Goal: Task Accomplishment & Management: Manage account settings

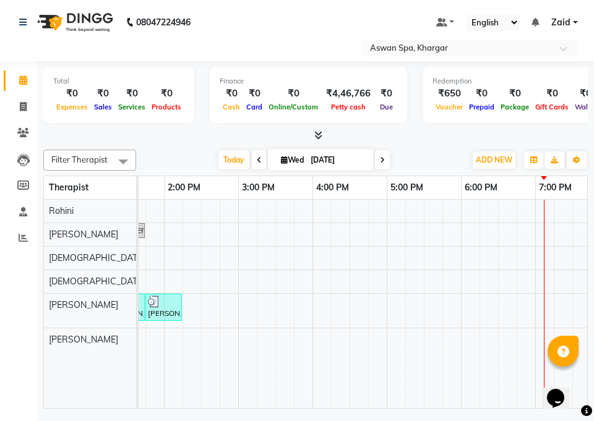
scroll to position [0, 424]
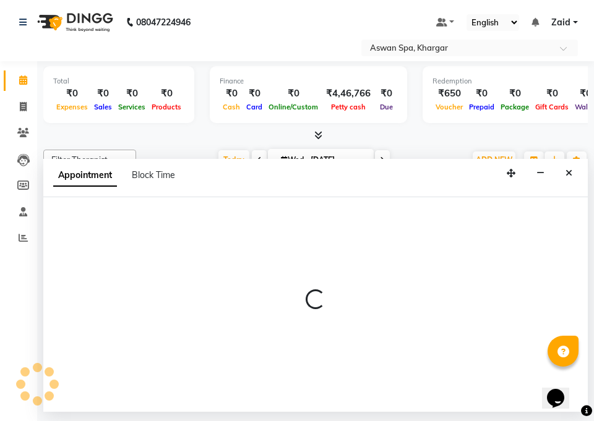
select select "79401"
select select "1035"
select select "tentative"
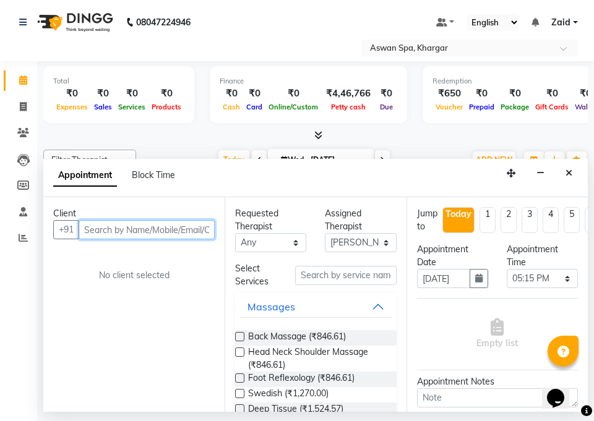
click at [116, 229] on input "text" at bounding box center [147, 229] width 136 height 19
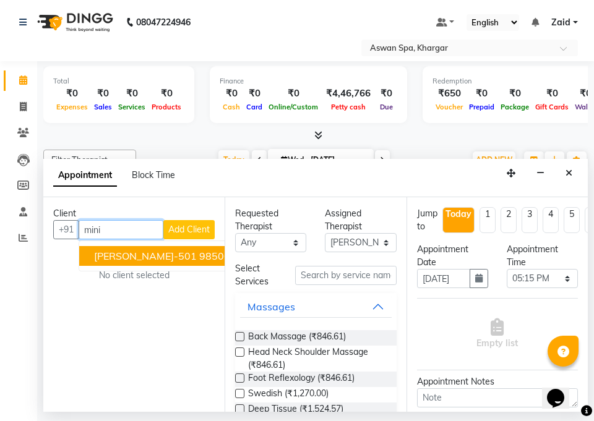
click at [106, 257] on span "[PERSON_NAME]-501" at bounding box center [145, 256] width 103 height 12
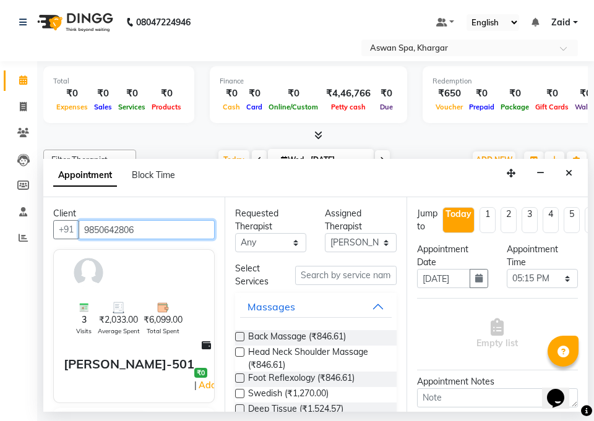
type input "9850642806"
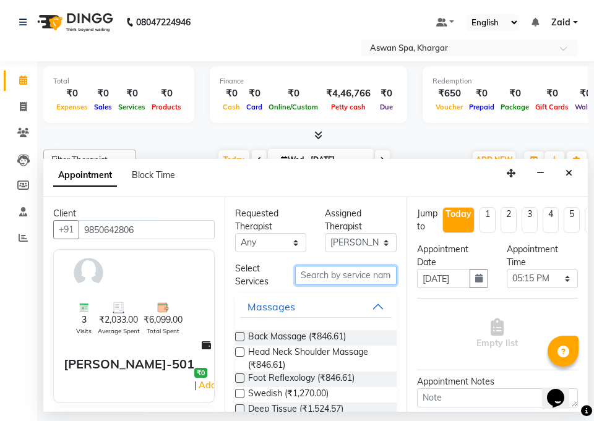
click at [368, 275] on input "text" at bounding box center [345, 275] width 101 height 19
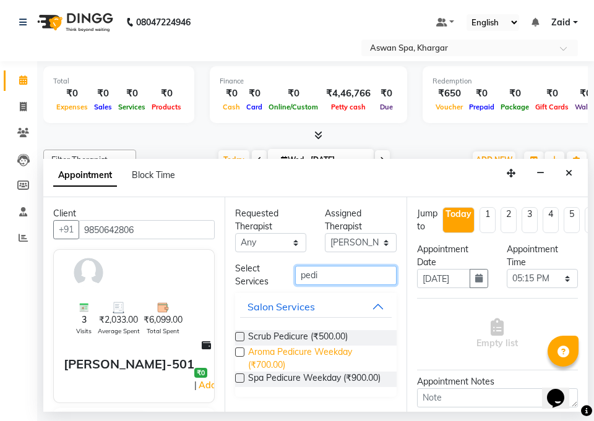
type input "pedi"
click at [273, 360] on span "Aroma Pedicure Weekday (₹700.00)" at bounding box center [317, 359] width 138 height 26
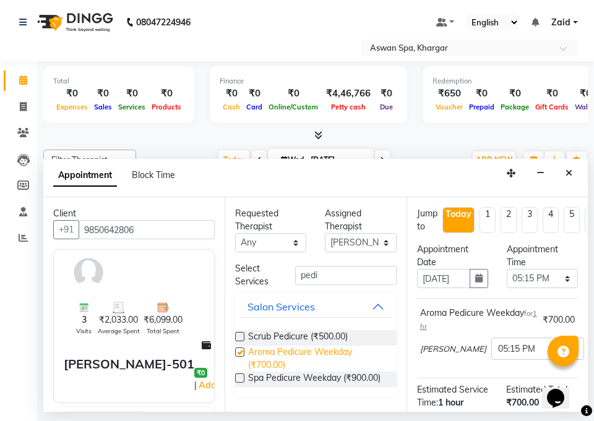
checkbox input "false"
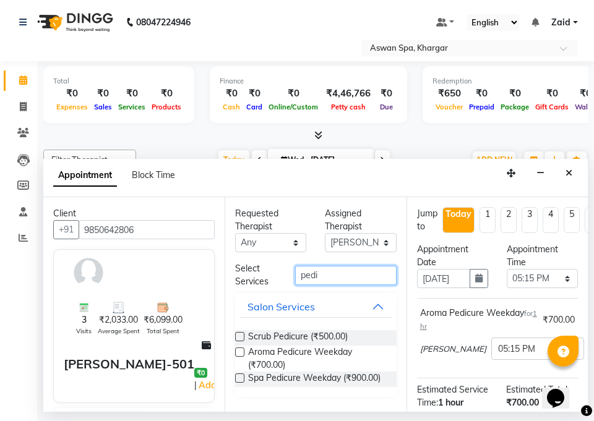
click at [374, 276] on input "pedi" at bounding box center [345, 275] width 101 height 19
type input "p"
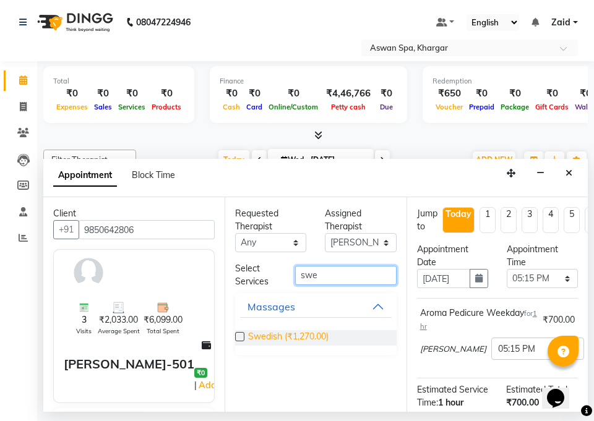
type input "swe"
click at [316, 334] on span "Swedish (₹1,270.00)" at bounding box center [288, 337] width 80 height 15
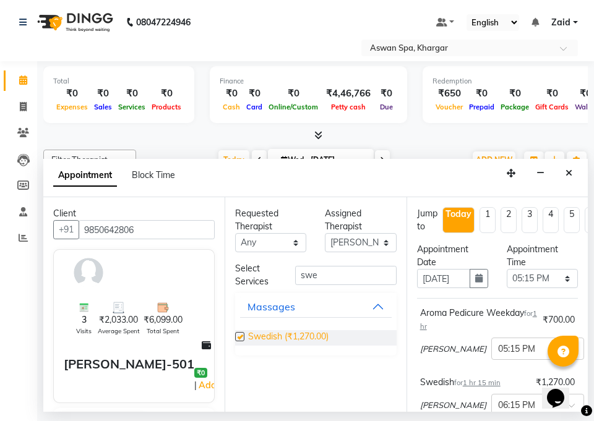
checkbox input "false"
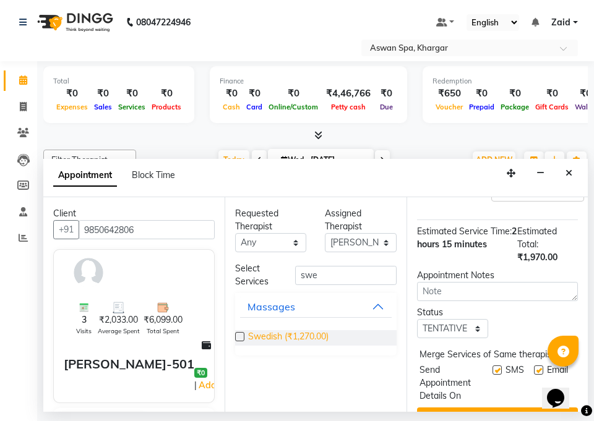
scroll to position [252, 0]
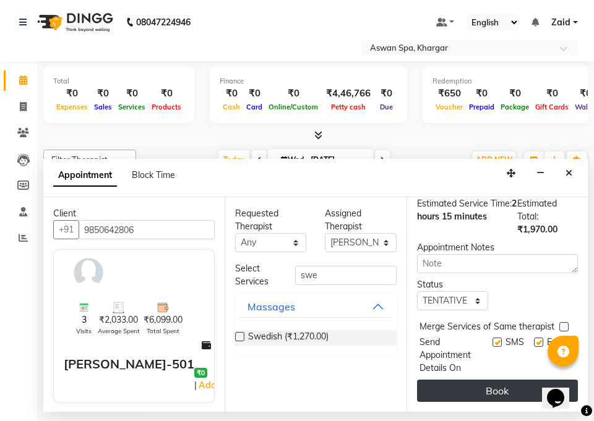
click at [479, 380] on button "Book" at bounding box center [497, 391] width 161 height 22
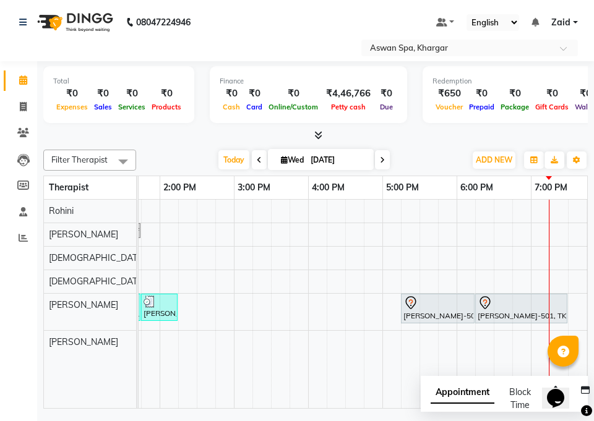
click at [416, 302] on icon at bounding box center [410, 302] width 11 height 13
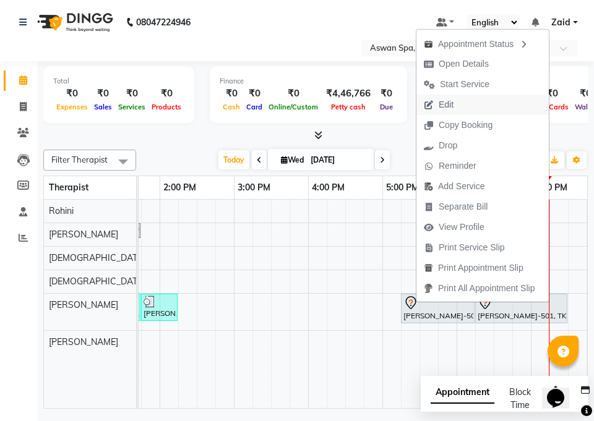
click at [448, 104] on span "Edit" at bounding box center [446, 104] width 15 height 13
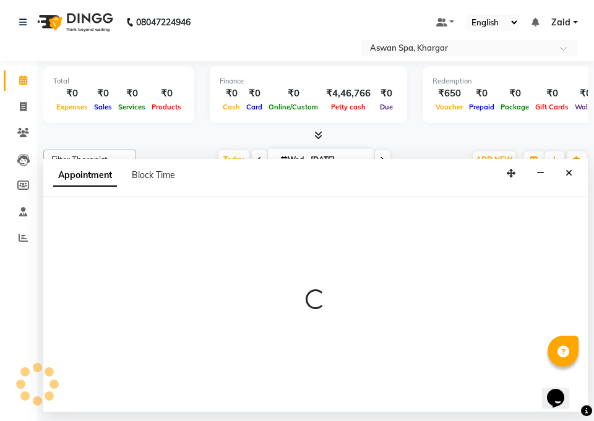
select select "tentative"
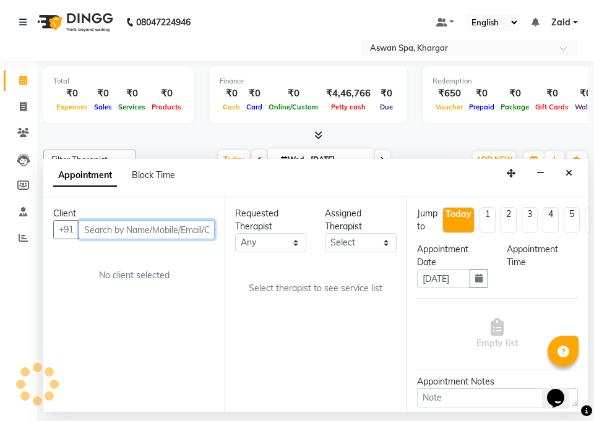
select select "79401"
select select "1035"
select select "3733"
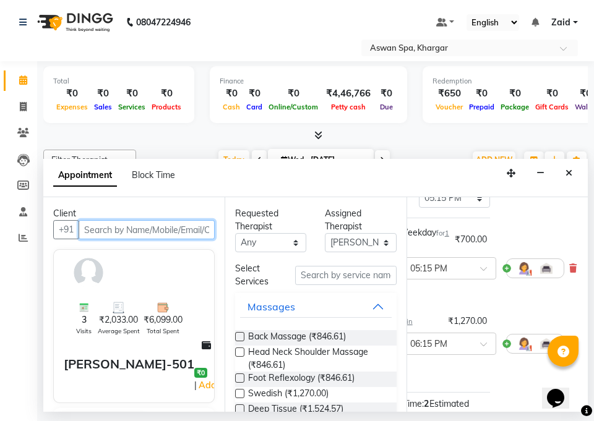
scroll to position [80, 97]
click at [569, 268] on icon at bounding box center [572, 268] width 7 height 9
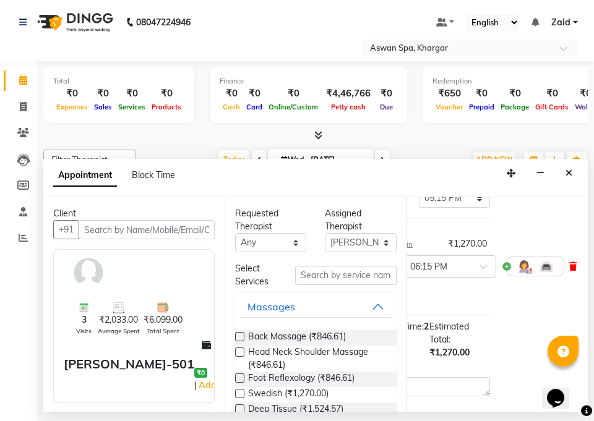
click at [569, 266] on icon at bounding box center [572, 266] width 7 height 9
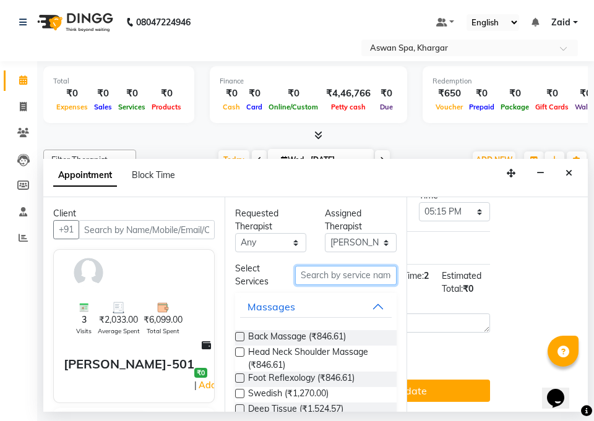
click at [366, 280] on input "text" at bounding box center [345, 275] width 101 height 19
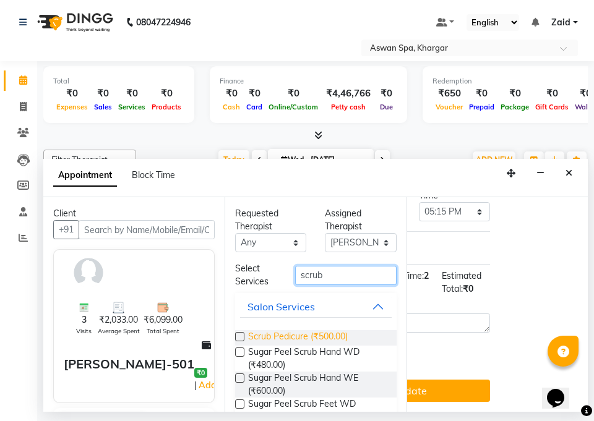
type input "scrub"
click at [313, 334] on span "Scrub Pedicure (₹500.00)" at bounding box center [298, 337] width 100 height 15
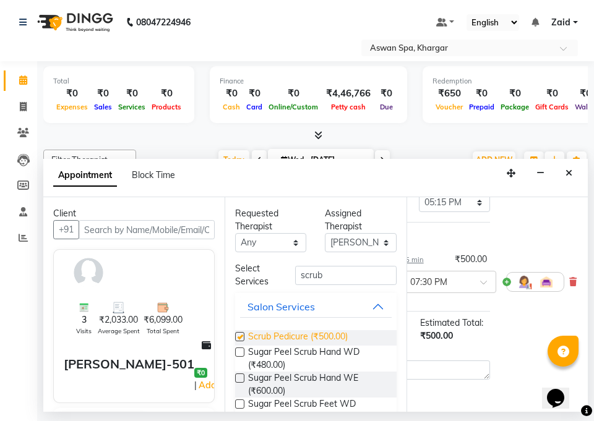
scroll to position [80, 97]
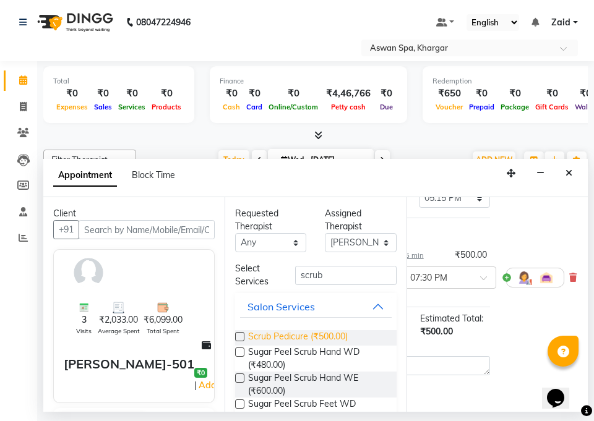
checkbox input "false"
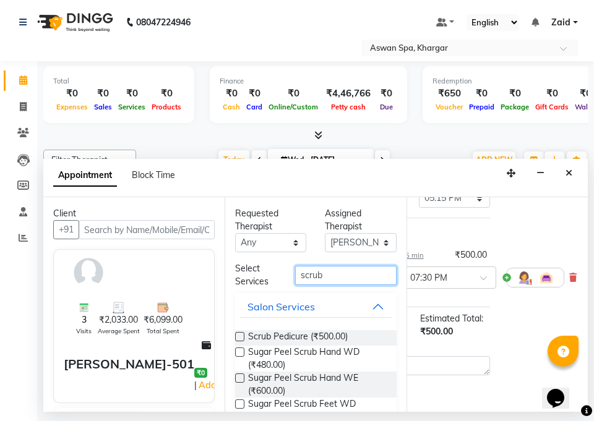
click at [346, 280] on input "scrub" at bounding box center [345, 275] width 101 height 19
type input "s"
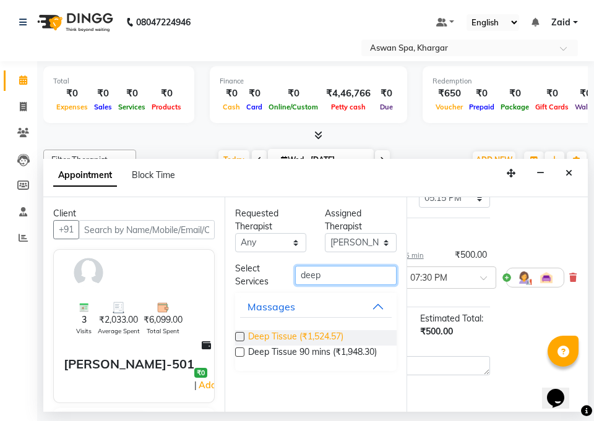
type input "deep"
click at [328, 337] on span "Deep Tissue (₹1,524.57)" at bounding box center [295, 337] width 95 height 15
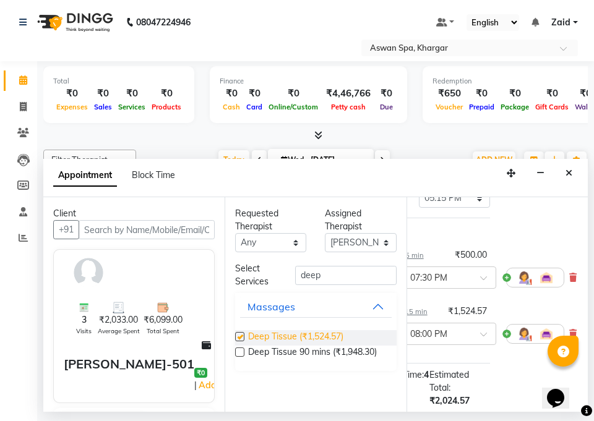
checkbox input "false"
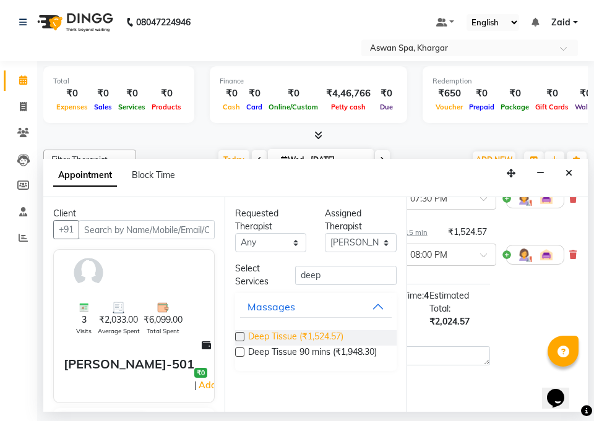
scroll to position [202, 97]
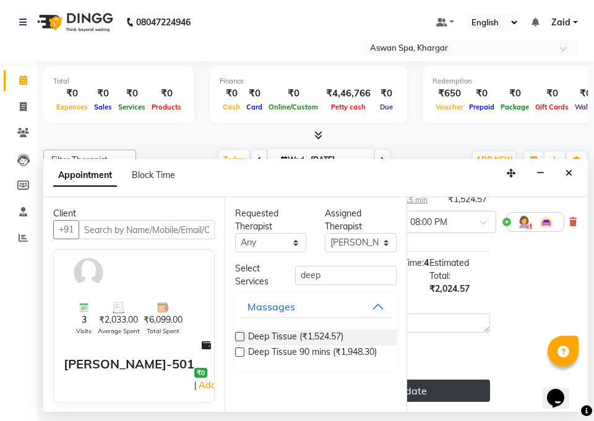
click at [452, 380] on button "Update" at bounding box center [409, 391] width 161 height 22
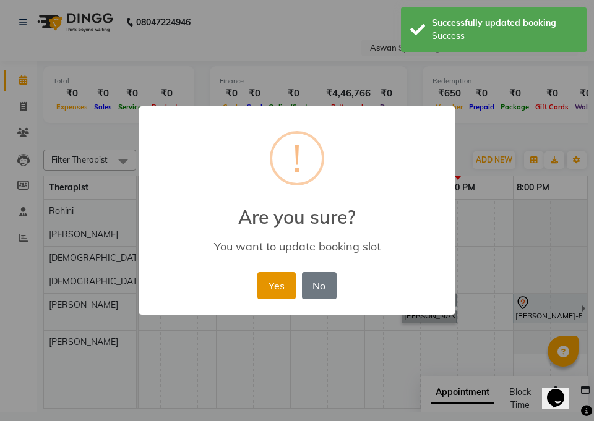
click at [281, 295] on button "Yes" at bounding box center [276, 285] width 38 height 27
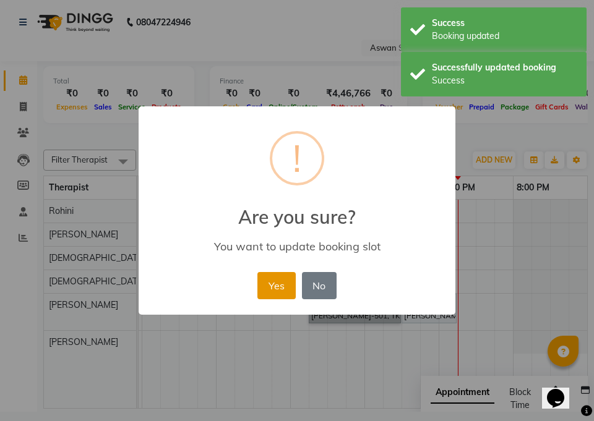
click at [283, 294] on button "Yes" at bounding box center [276, 285] width 38 height 27
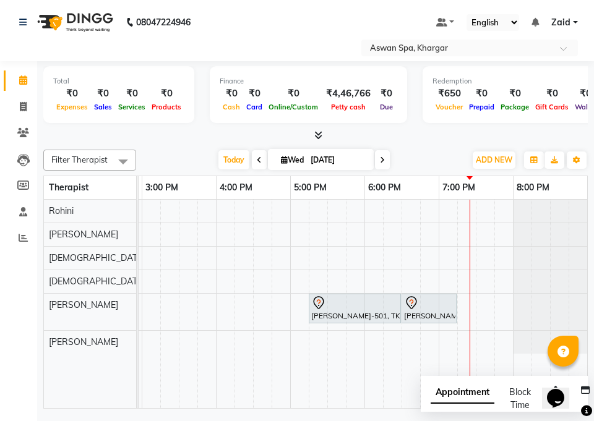
click at [411, 302] on icon at bounding box center [411, 303] width 15 height 15
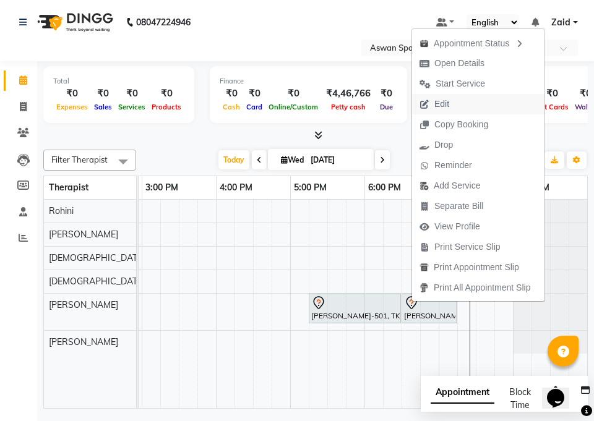
click at [469, 104] on button "Edit" at bounding box center [478, 104] width 132 height 20
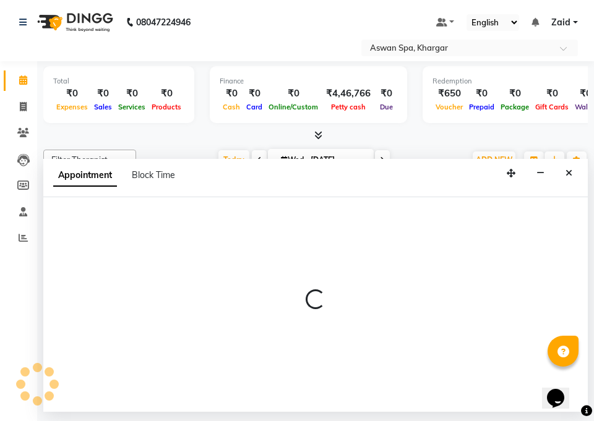
select select "tentative"
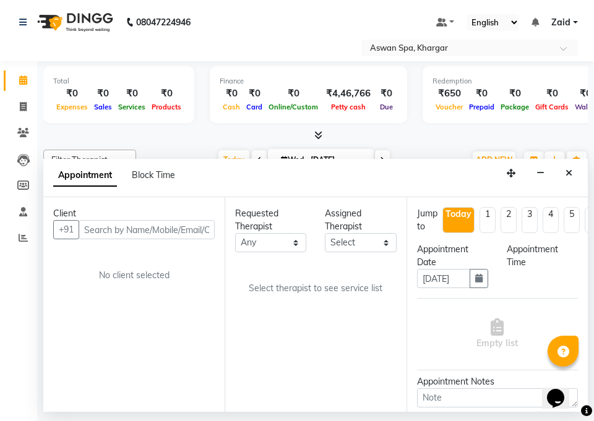
scroll to position [0, 516]
select select "1035"
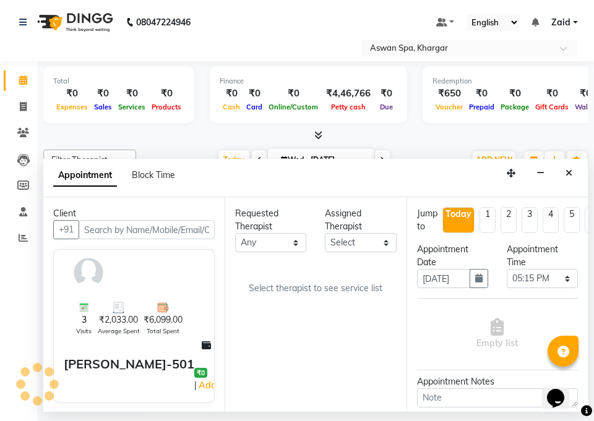
select select "79401"
select select "3733"
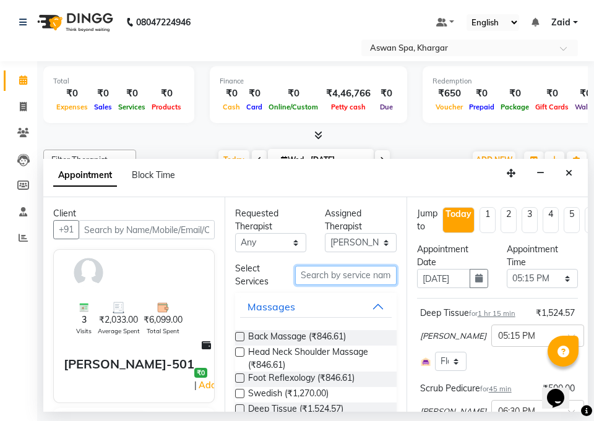
click at [350, 276] on input "text" at bounding box center [345, 275] width 101 height 19
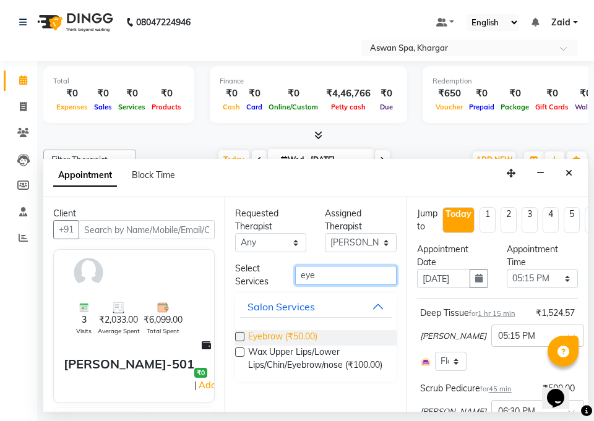
type input "eye"
click at [311, 333] on span "Eyebrow (₹50.00)" at bounding box center [282, 337] width 69 height 15
checkbox input "false"
click at [565, 419] on div "08047224946 Select Location × Aswan Spa, Khargar Default Panel My Panel English…" at bounding box center [297, 210] width 594 height 421
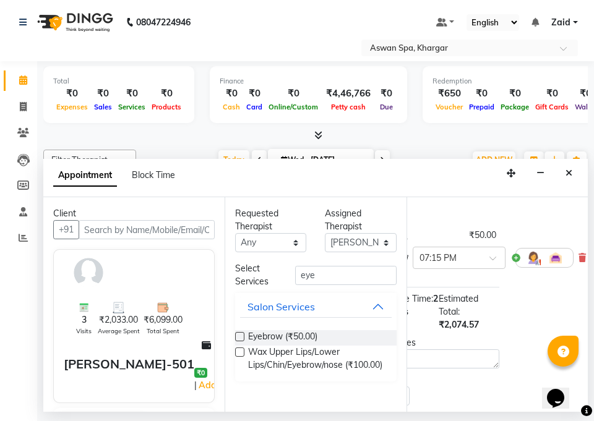
scroll to position [274, 79]
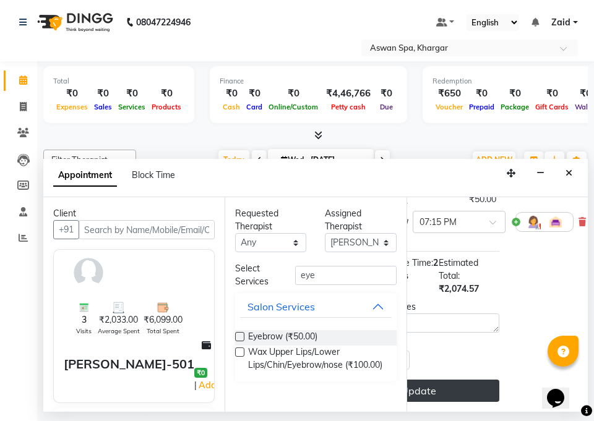
click at [464, 381] on button "Update" at bounding box center [418, 391] width 161 height 22
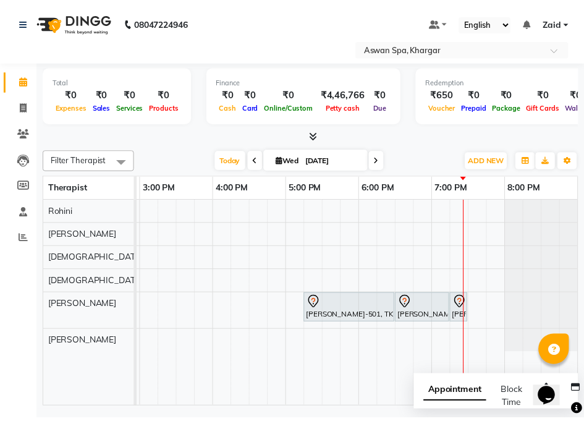
scroll to position [0, 124]
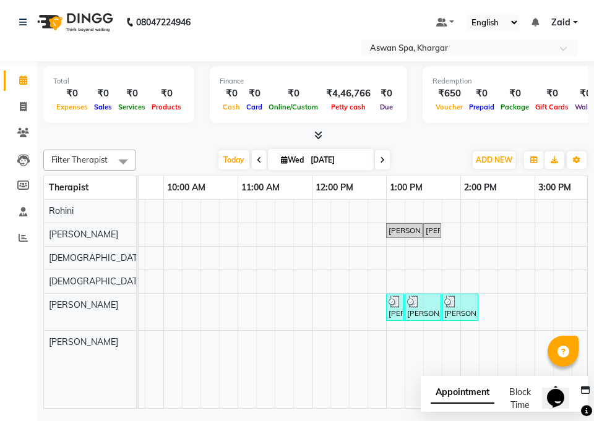
click at [397, 301] on img at bounding box center [394, 302] width 12 height 12
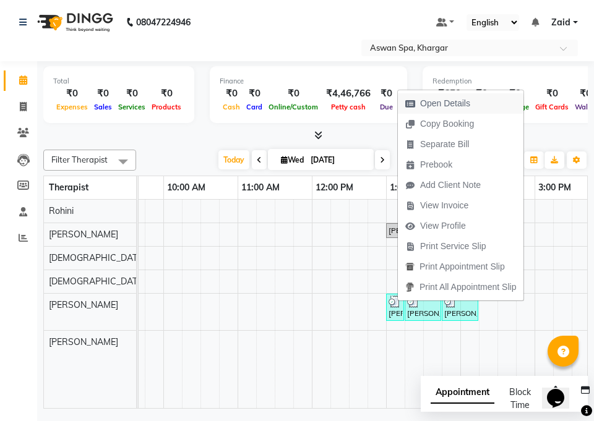
click at [438, 103] on span "Open Details" at bounding box center [445, 103] width 50 height 13
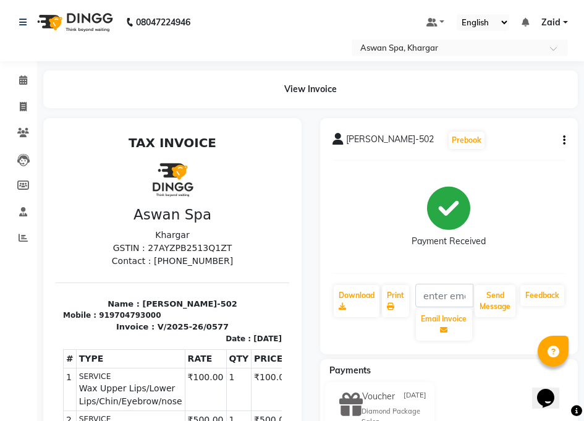
click at [213, 58] on nav "08047224946 Select Location × Aswan Spa, Khargar Default Panel My Panel English…" at bounding box center [292, 30] width 584 height 61
click at [20, 80] on icon at bounding box center [23, 79] width 8 height 9
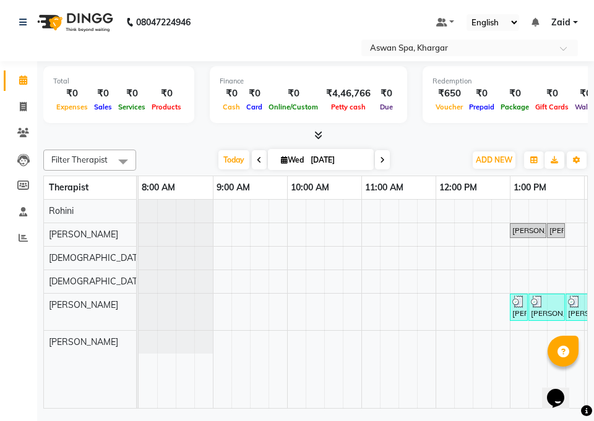
click at [531, 312] on div "[PERSON_NAME]-502, TK02, 01:15 PM-01:45 PM, Wax Upper Lips/Lower Lips/Chin/Eyeb…" at bounding box center [546, 308] width 34 height 24
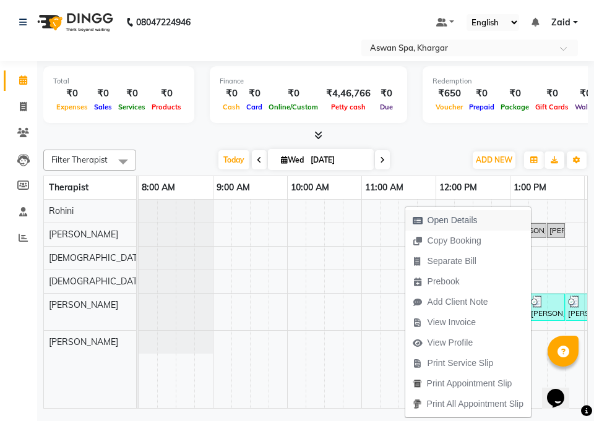
click at [425, 224] on span "Open Details" at bounding box center [445, 220] width 80 height 20
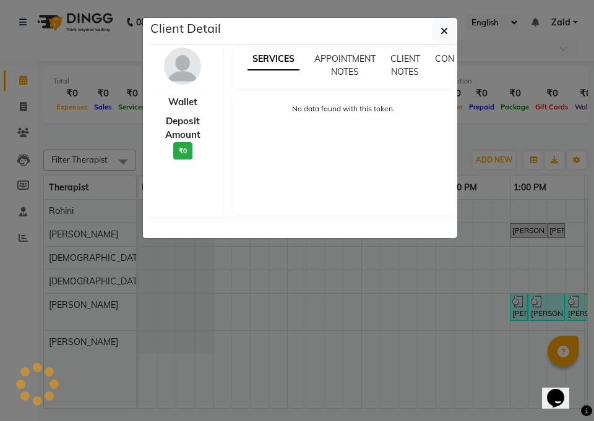
select select "3"
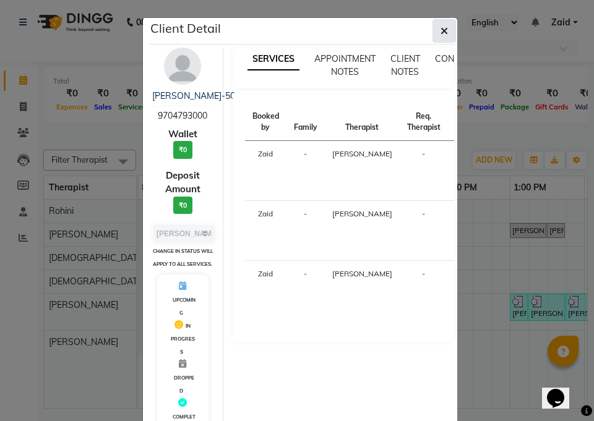
click at [440, 31] on icon "button" at bounding box center [443, 31] width 7 height 10
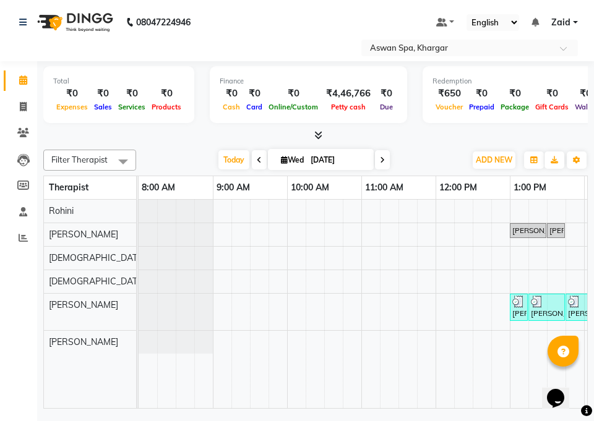
scroll to position [0, 392]
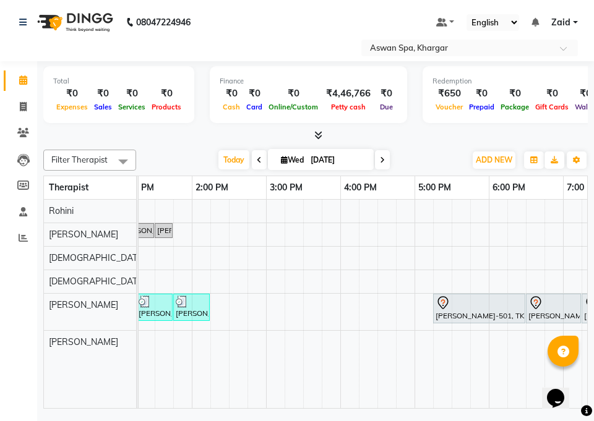
click at [454, 305] on div at bounding box center [478, 303] width 87 height 15
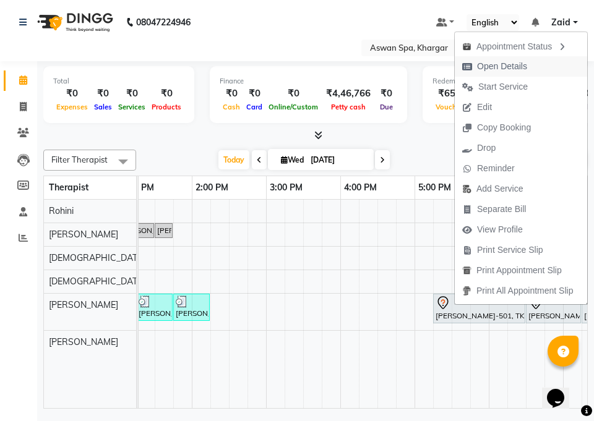
click at [487, 69] on span "Open Details" at bounding box center [502, 66] width 50 height 13
select select "7"
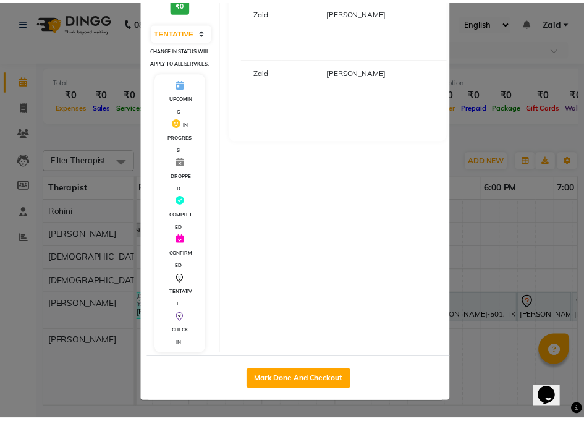
scroll to position [211, 0]
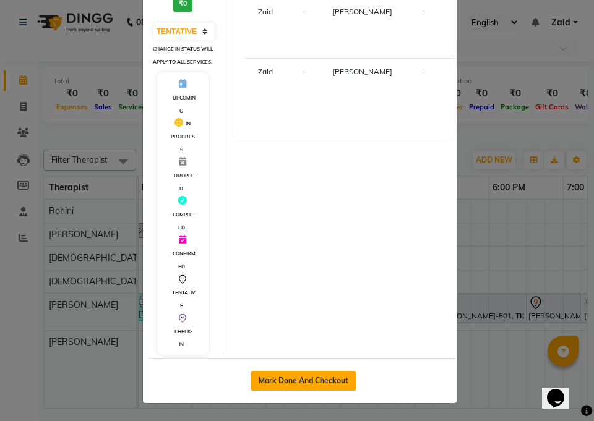
click at [292, 386] on button "Mark Done And Checkout" at bounding box center [303, 381] width 106 height 20
select select "service"
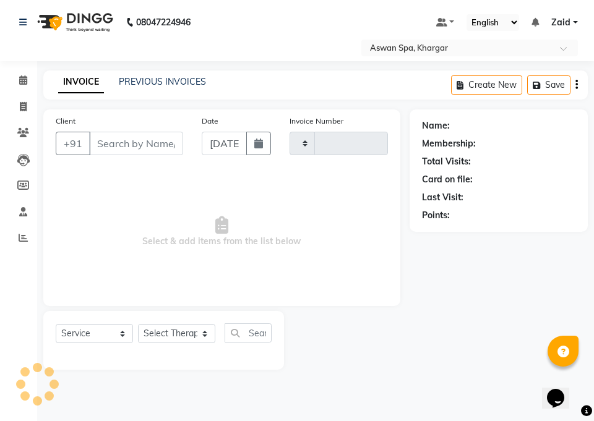
type input "0578"
select select "7449"
type input "9850642806"
select select "79401"
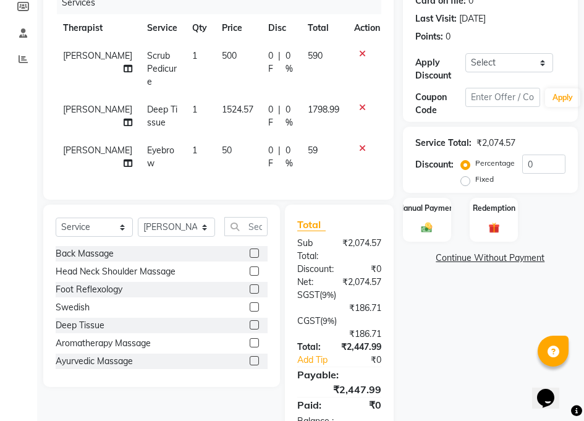
scroll to position [173, 0]
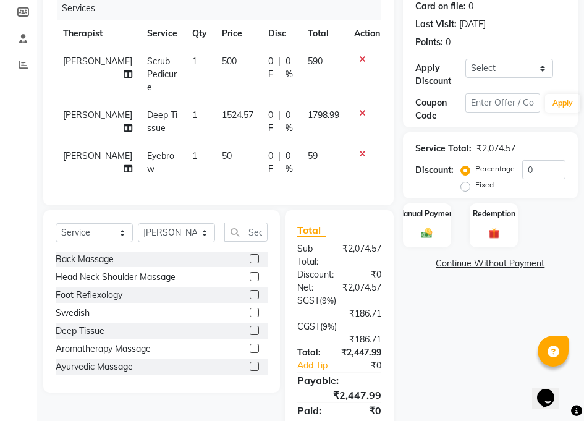
click at [484, 332] on div "Name: [PERSON_NAME]-501 Membership: No Active Membership Total Visits: 3 Card o…" at bounding box center [495, 197] width 184 height 523
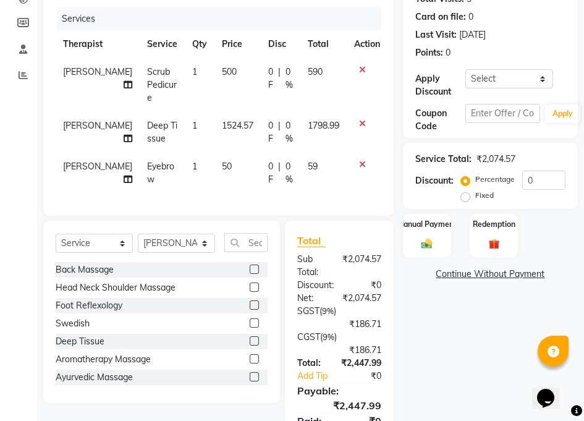
scroll to position [179, 0]
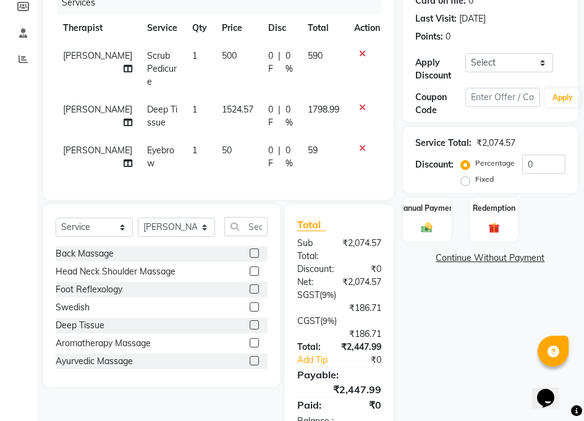
click at [427, 233] on img at bounding box center [427, 227] width 18 height 12
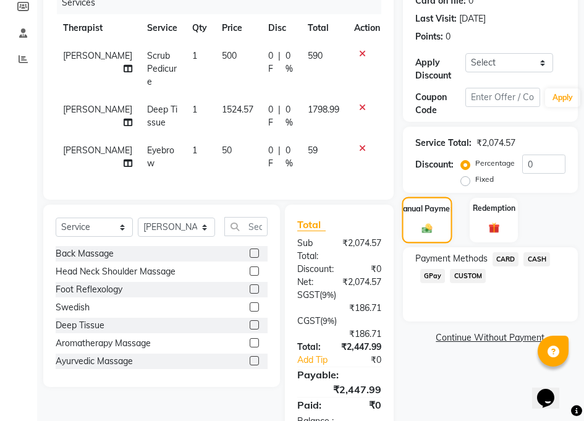
scroll to position [226, 0]
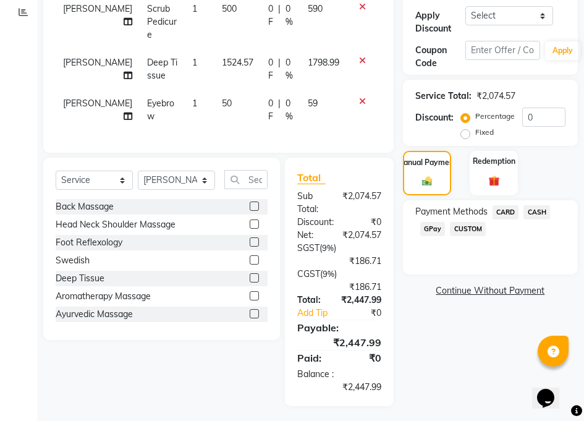
click at [434, 226] on span "GPay" at bounding box center [433, 229] width 25 height 14
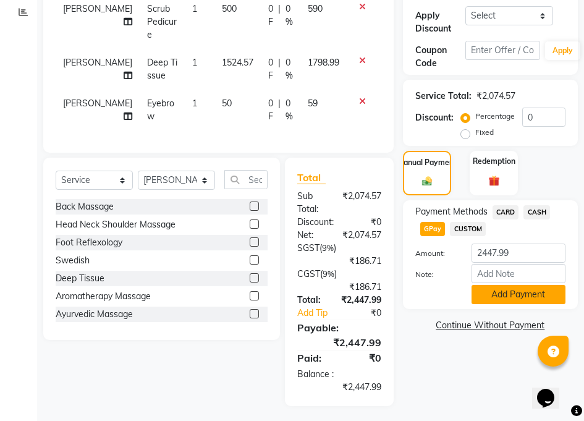
click at [546, 298] on button "Add Payment" at bounding box center [519, 294] width 94 height 19
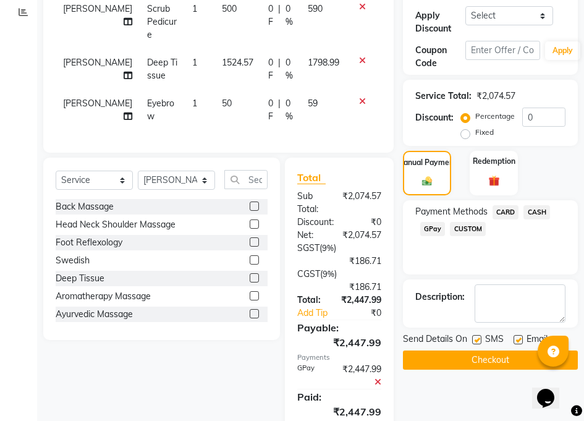
click at [508, 358] on button "Checkout" at bounding box center [490, 360] width 175 height 19
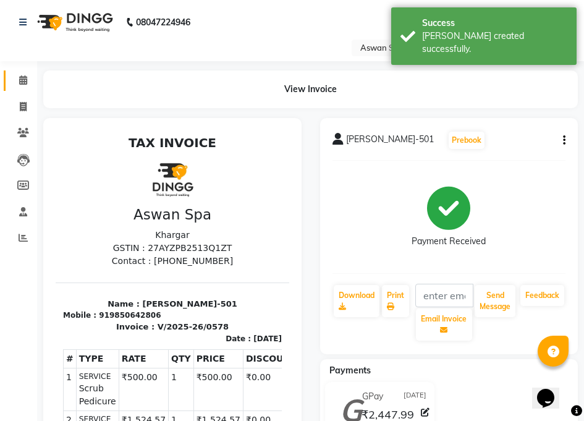
click at [30, 80] on span at bounding box center [23, 81] width 22 height 14
click at [24, 81] on icon at bounding box center [23, 79] width 8 height 9
